Goal: Task Accomplishment & Management: Manage account settings

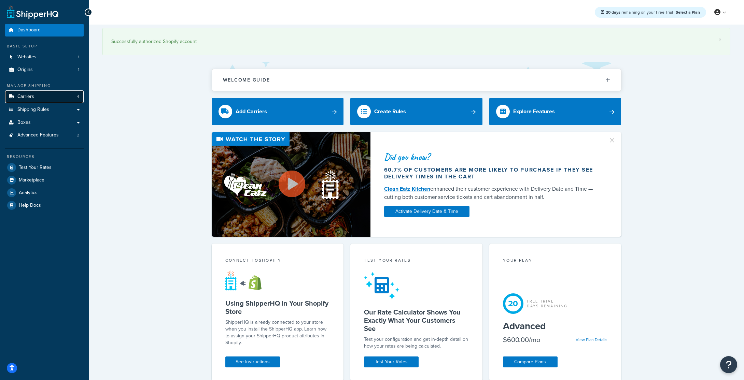
click at [42, 94] on link "Carriers 4" at bounding box center [44, 96] width 79 height 13
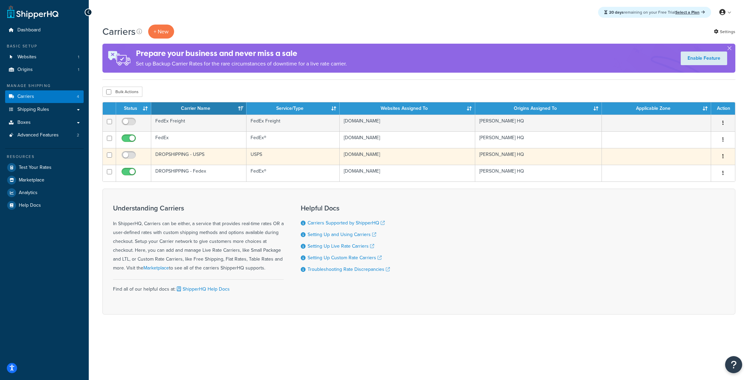
click at [363, 159] on td "[DOMAIN_NAME]" at bounding box center [408, 156] width 136 height 17
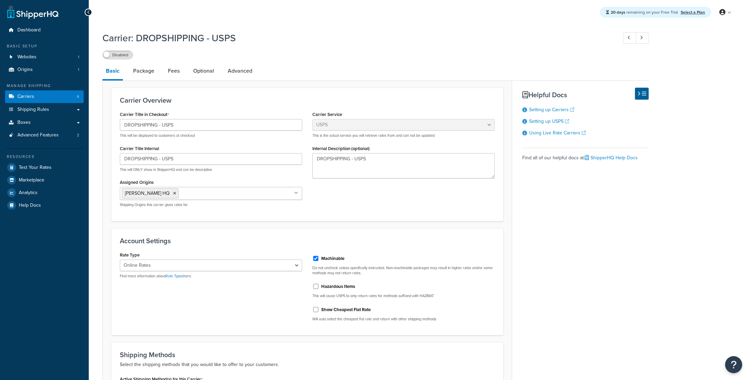
select select "usps"
select select "ONLINE"
click at [169, 71] on link "Fees" at bounding box center [174, 71] width 18 height 16
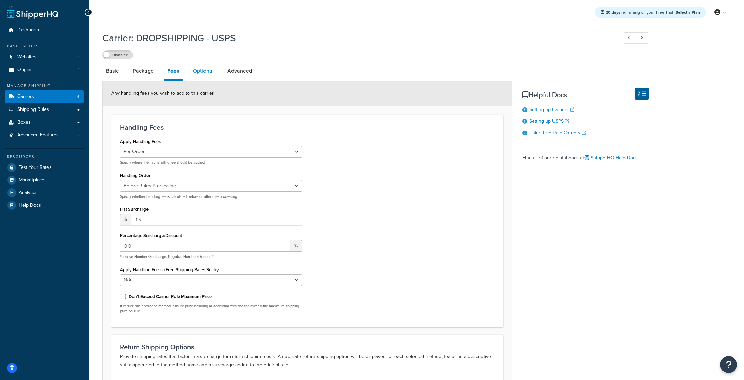
click at [202, 71] on link "Optional" at bounding box center [203, 71] width 28 height 16
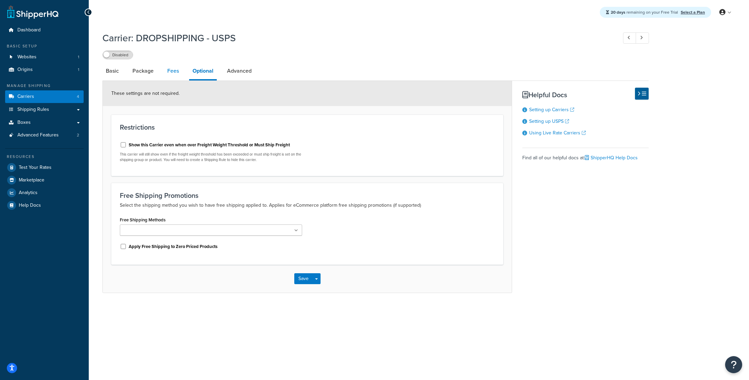
click at [173, 72] on link "Fees" at bounding box center [173, 71] width 18 height 16
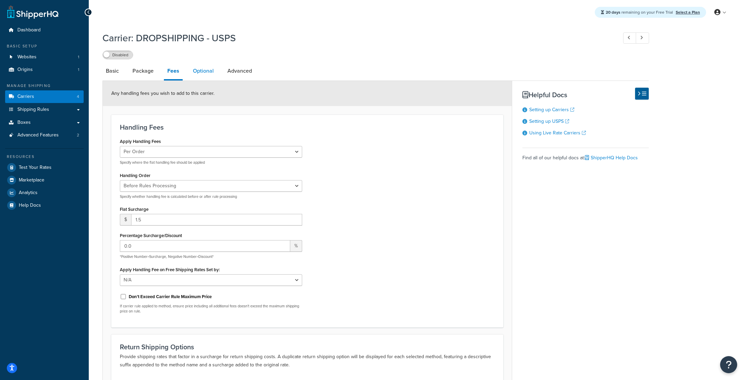
click at [193, 71] on link "Optional" at bounding box center [203, 71] width 28 height 16
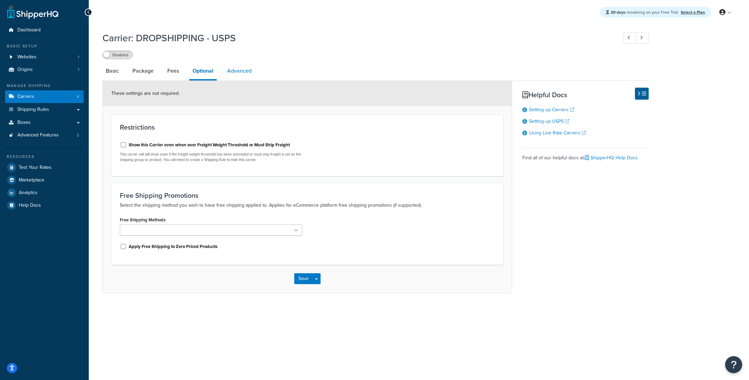
click at [251, 72] on link "Advanced" at bounding box center [239, 71] width 31 height 16
select select "false"
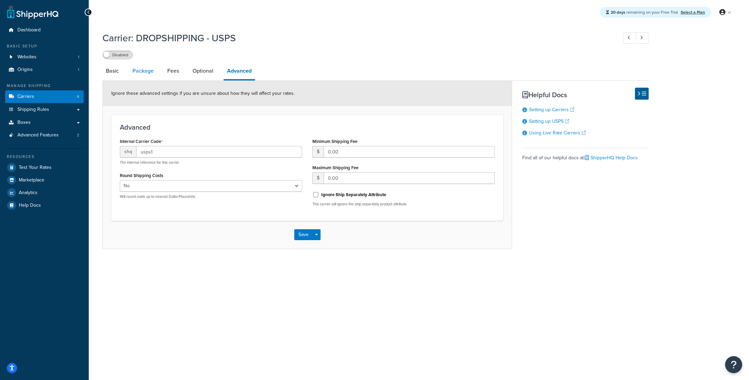
click at [143, 69] on link "Package" at bounding box center [143, 71] width 28 height 16
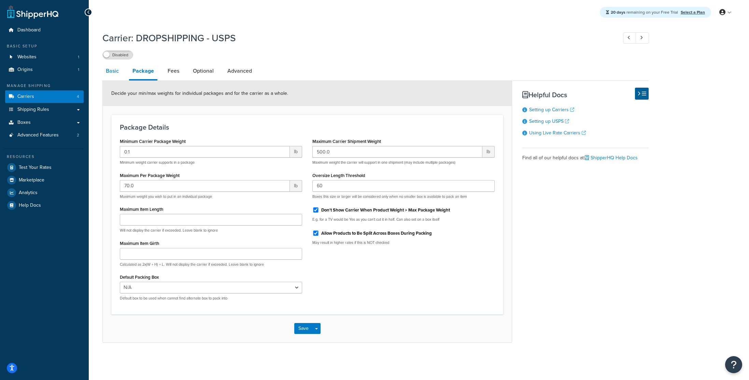
click at [113, 71] on link "Basic" at bounding box center [112, 71] width 20 height 16
select select "usps"
select select "ONLINE"
